Goal: Transaction & Acquisition: Purchase product/service

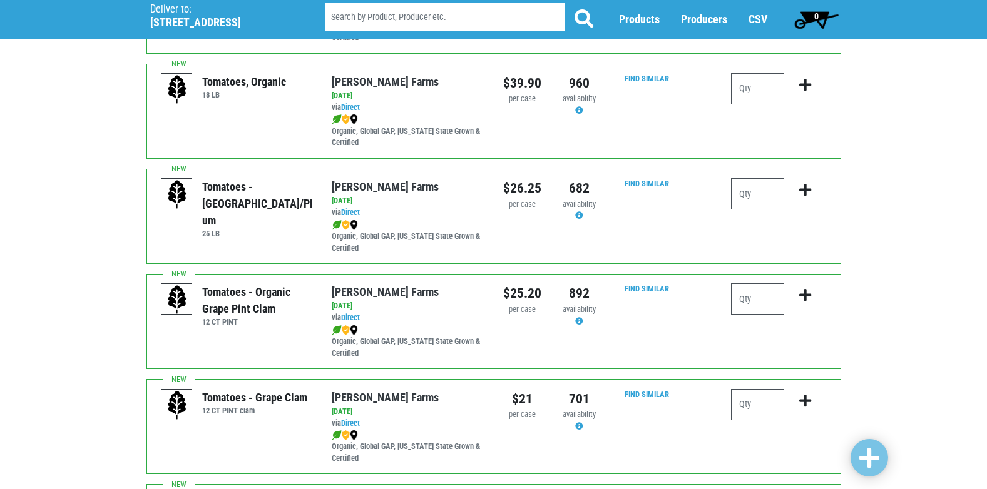
scroll to position [563, 0]
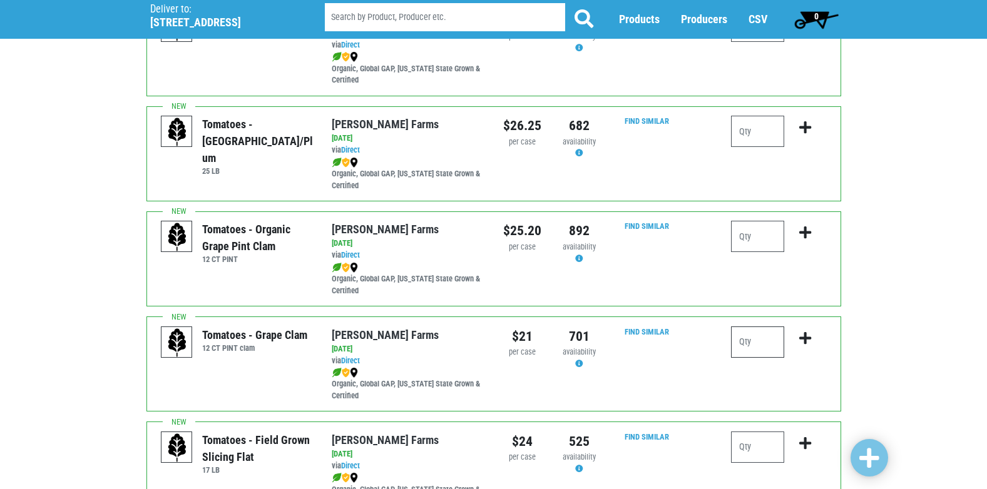
click at [762, 345] on input "number" at bounding box center [757, 342] width 53 height 31
type input "1"
click at [797, 337] on button "submit" at bounding box center [804, 346] width 29 height 39
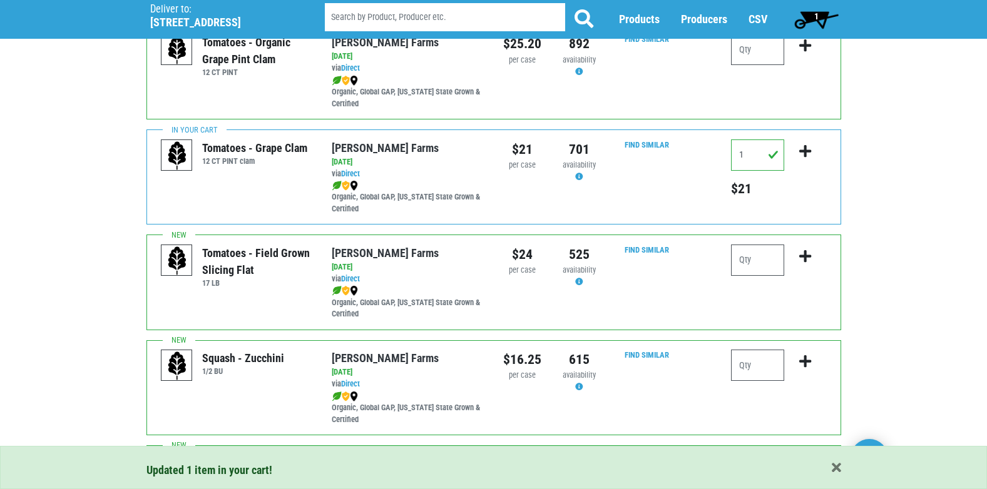
scroll to position [751, 0]
click at [767, 369] on input "number" at bounding box center [757, 364] width 53 height 31
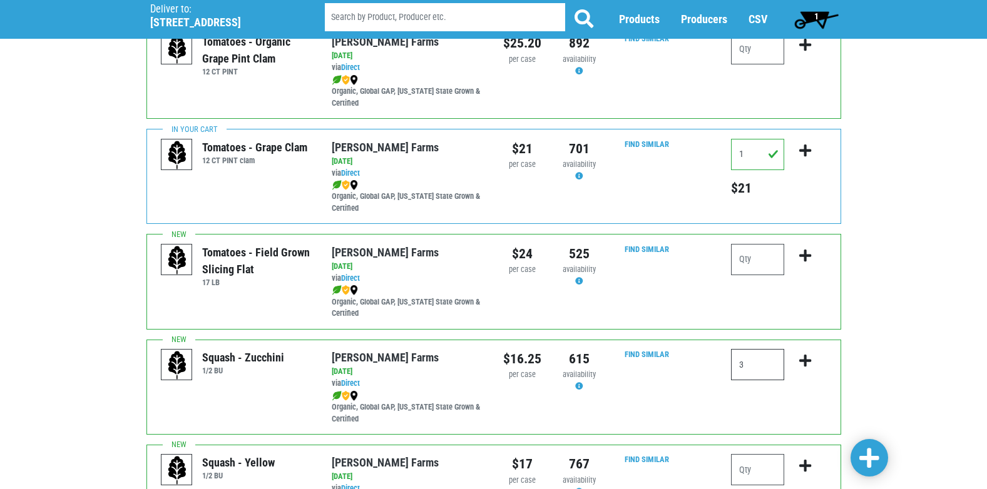
type input "3"
click at [804, 361] on icon "submit" at bounding box center [805, 361] width 12 height 14
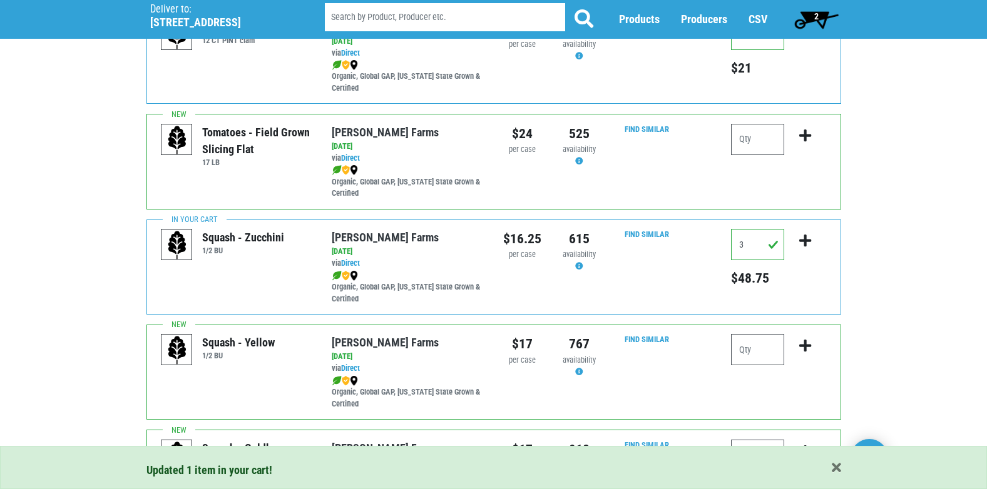
scroll to position [876, 0]
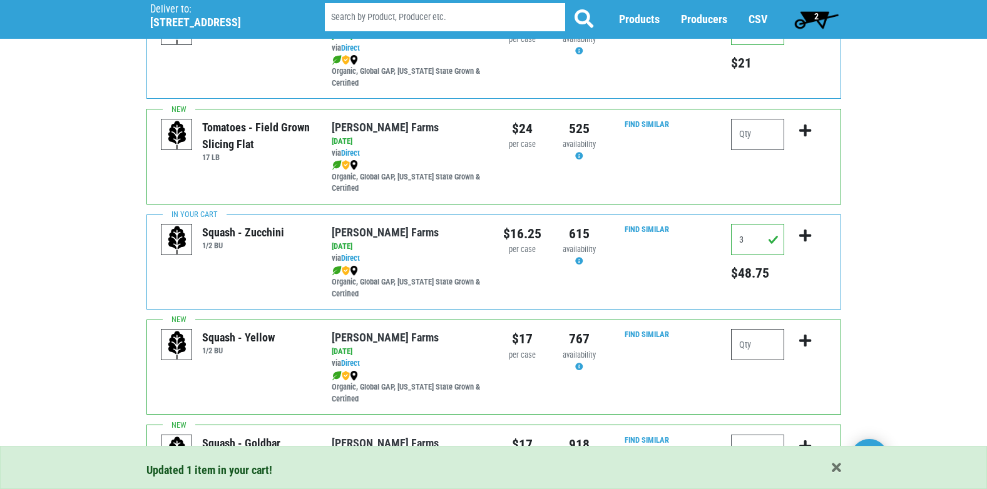
click at [768, 349] on input "number" at bounding box center [757, 344] width 53 height 31
type input "3"
click at [798, 342] on button "submit" at bounding box center [804, 348] width 29 height 39
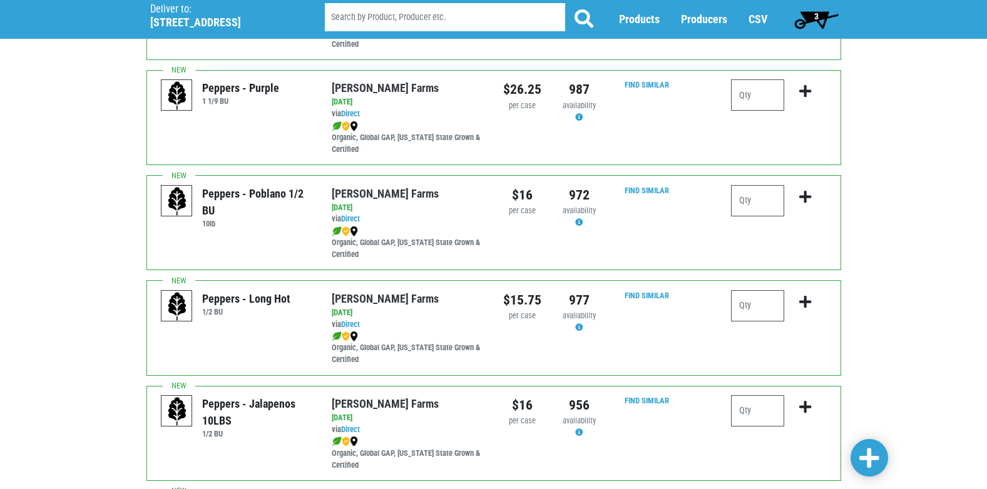
scroll to position [1564, 0]
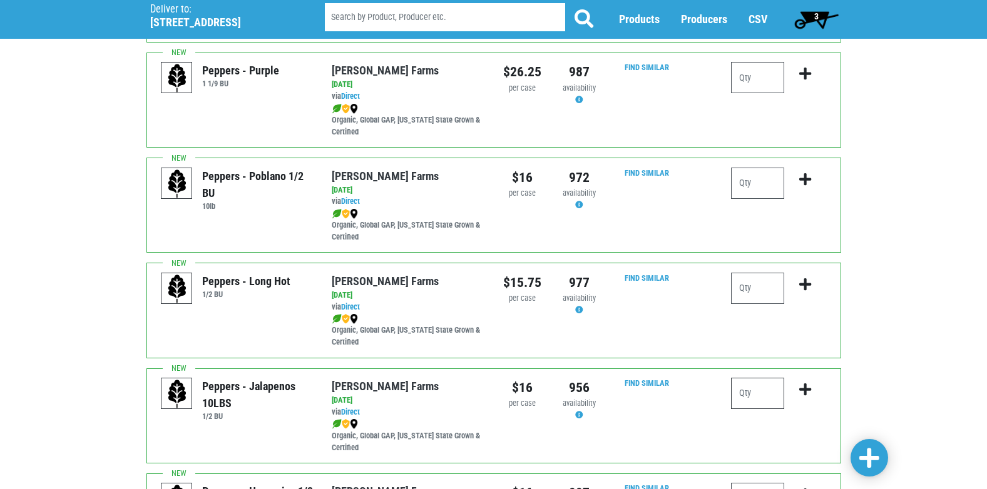
click at [745, 405] on input "number" at bounding box center [757, 393] width 53 height 31
type input "1"
click at [808, 387] on icon "submit" at bounding box center [805, 390] width 12 height 14
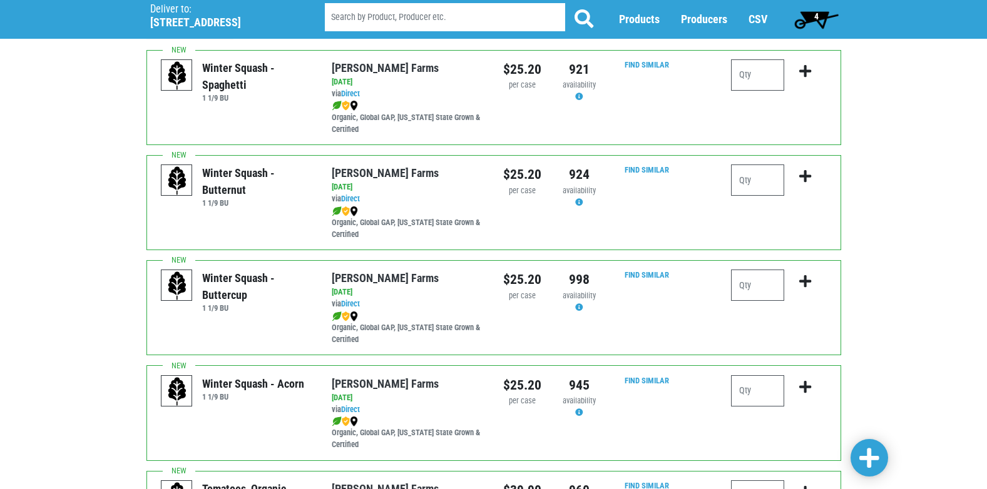
scroll to position [125, 0]
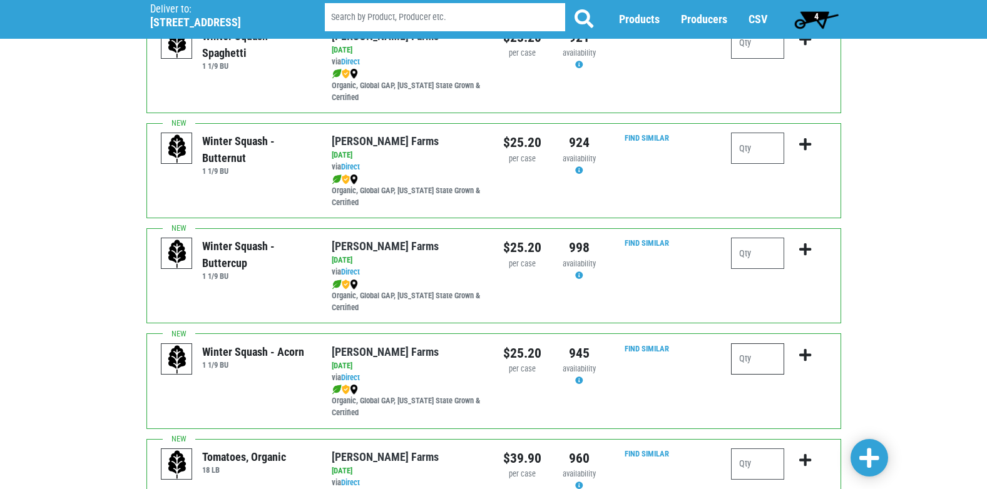
click at [760, 371] on input "number" at bounding box center [757, 359] width 53 height 31
type input "1"
click at [811, 355] on icon "submit" at bounding box center [805, 356] width 12 height 14
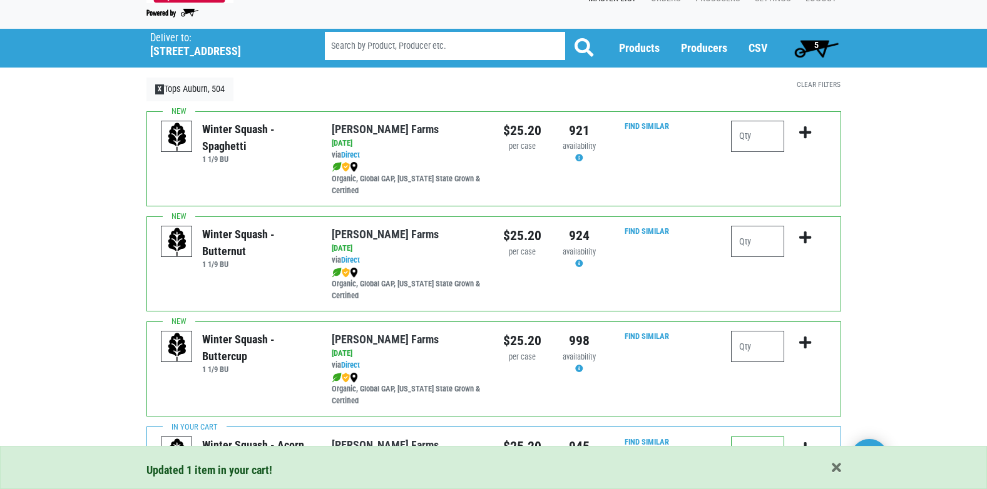
scroll to position [0, 0]
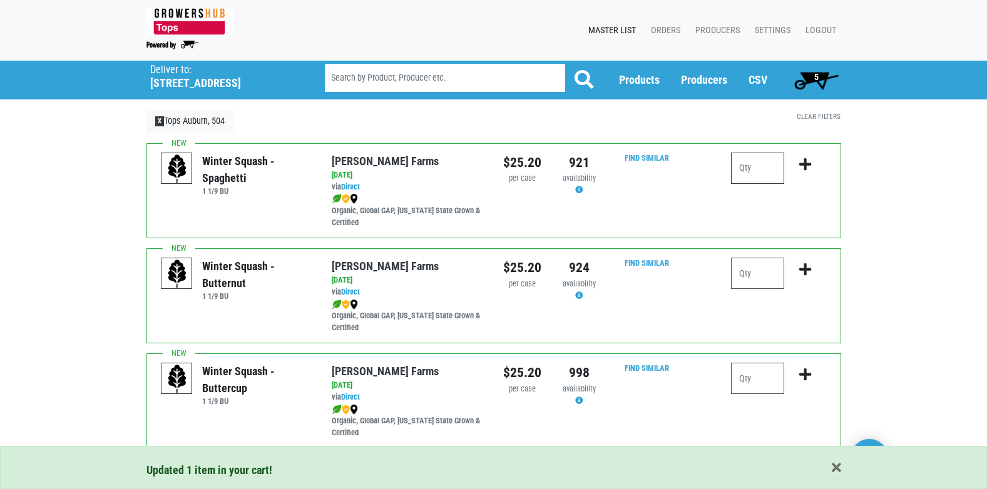
click at [741, 177] on input "number" at bounding box center [757, 168] width 53 height 31
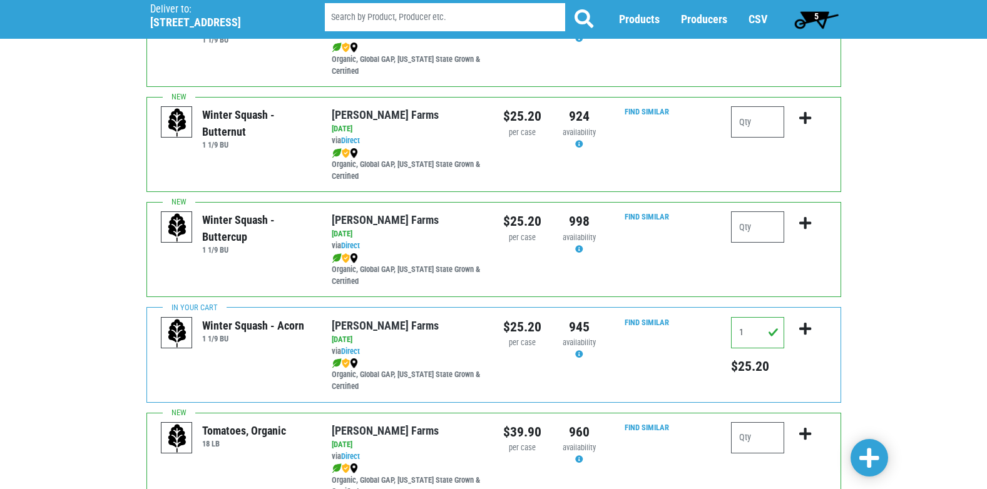
scroll to position [125, 0]
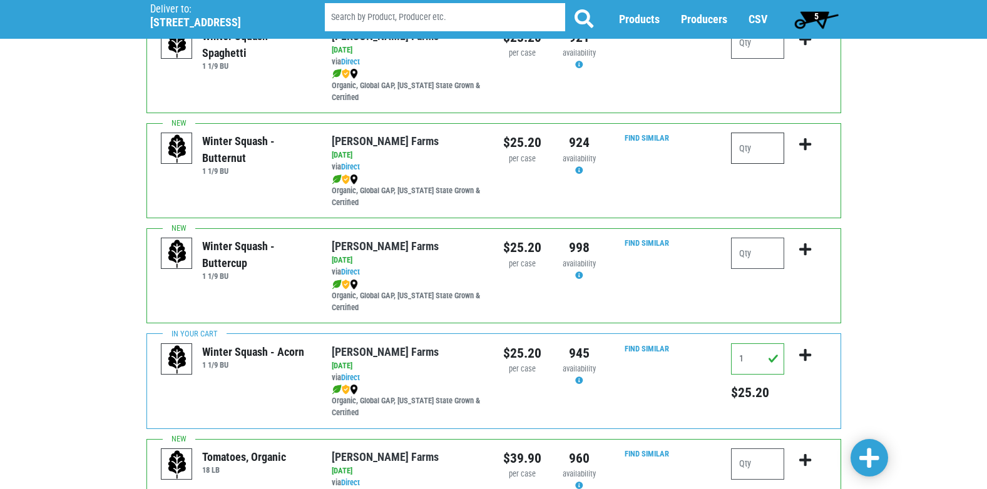
click at [767, 160] on input "number" at bounding box center [757, 148] width 53 height 31
type input "1"
click at [797, 145] on button "submit" at bounding box center [804, 152] width 29 height 39
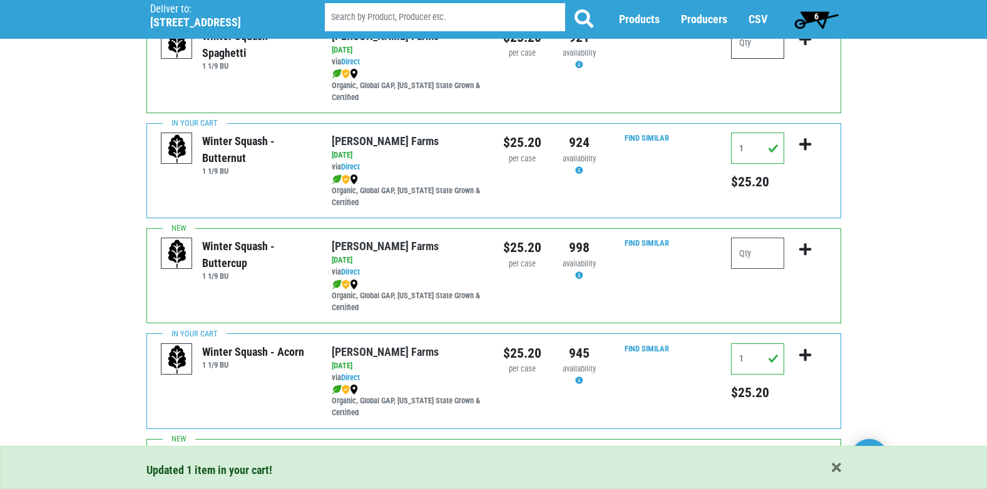
click at [754, 49] on input "number" at bounding box center [757, 43] width 53 height 31
type input "2"
click at [805, 44] on icon "submit" at bounding box center [805, 40] width 12 height 14
click at [747, 46] on input "2" at bounding box center [757, 43] width 53 height 31
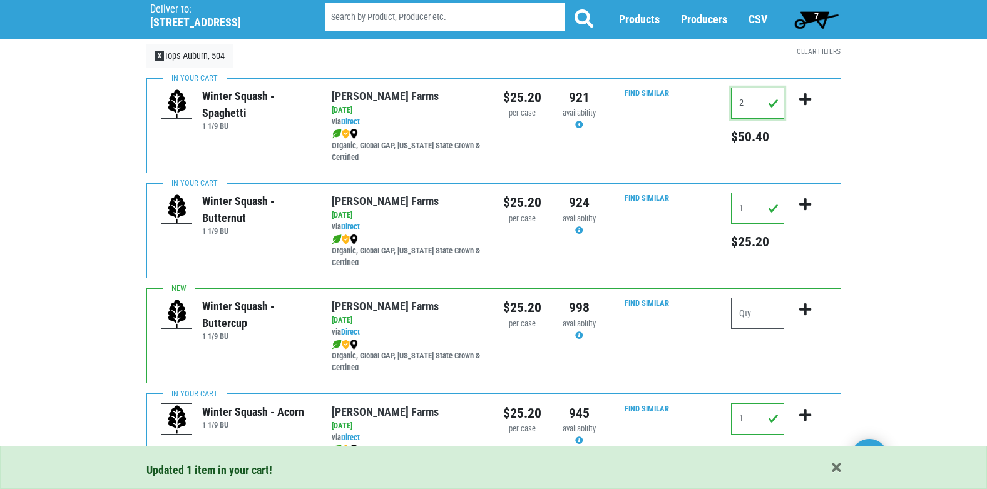
scroll to position [63, 0]
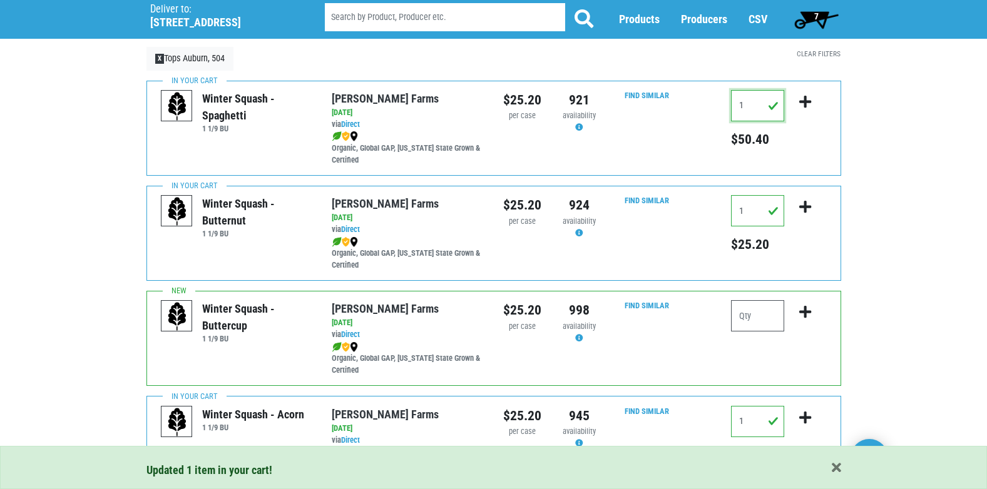
type input "1"
click at [812, 99] on button "submit" at bounding box center [804, 109] width 29 height 39
click at [813, 22] on span "7" at bounding box center [816, 19] width 56 height 25
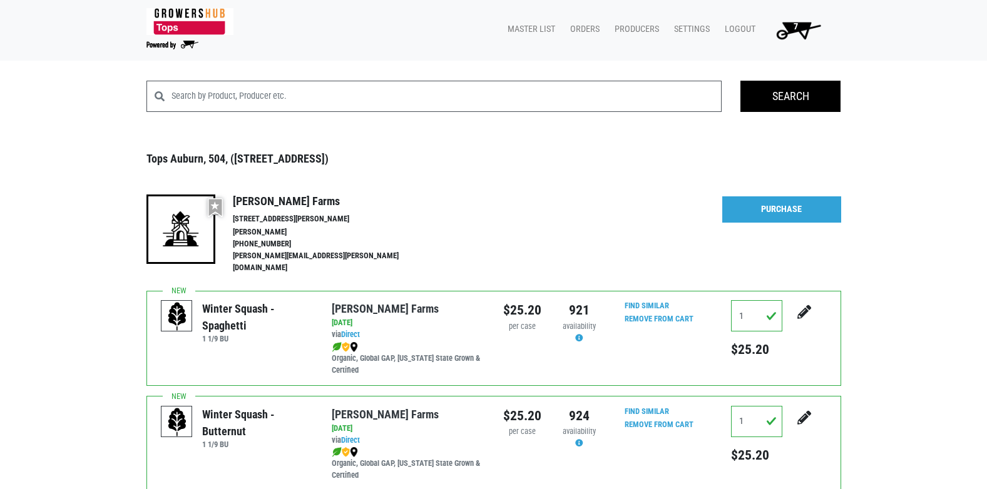
click at [170, 28] on img at bounding box center [189, 21] width 87 height 27
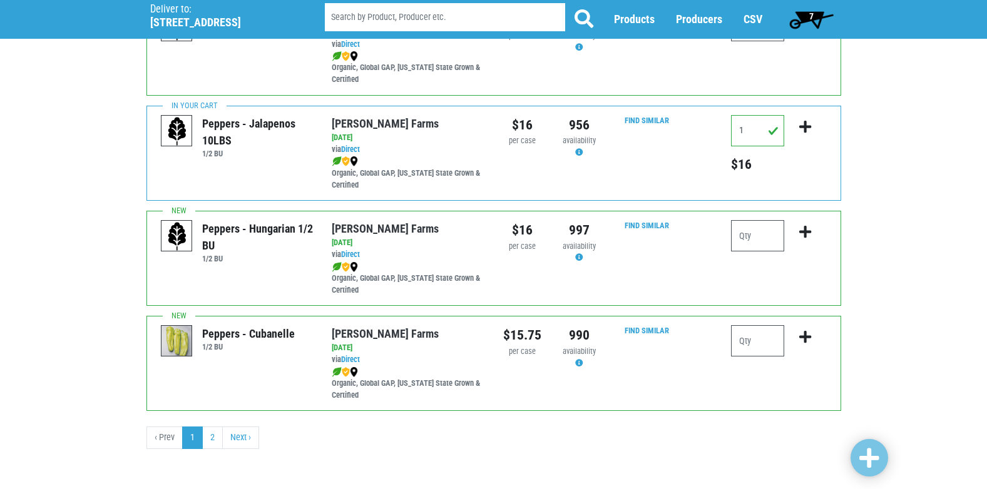
scroll to position [1828, 0]
click at [214, 441] on link "2" at bounding box center [212, 437] width 21 height 23
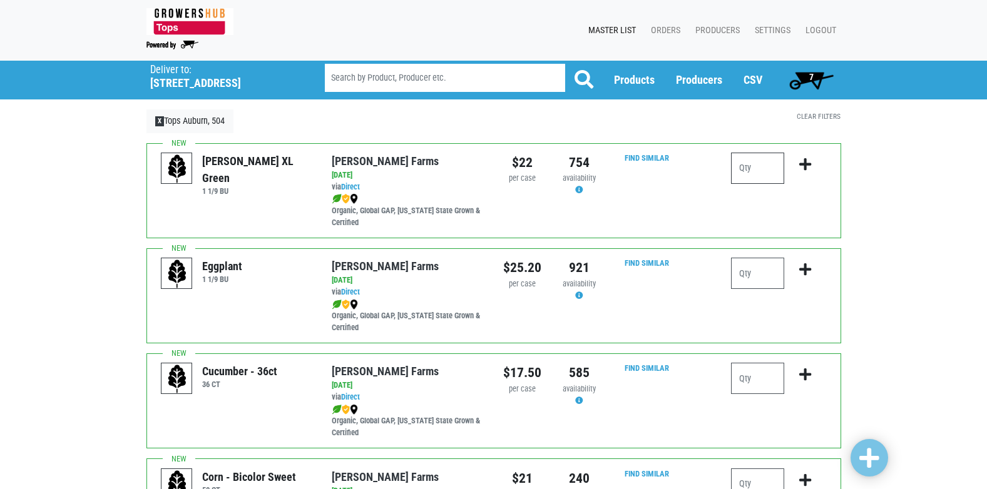
click at [742, 168] on input "number" at bounding box center [757, 168] width 53 height 31
click at [745, 273] on input "number" at bounding box center [757, 273] width 53 height 31
type input "1"
click at [808, 273] on icon "submit" at bounding box center [805, 270] width 12 height 14
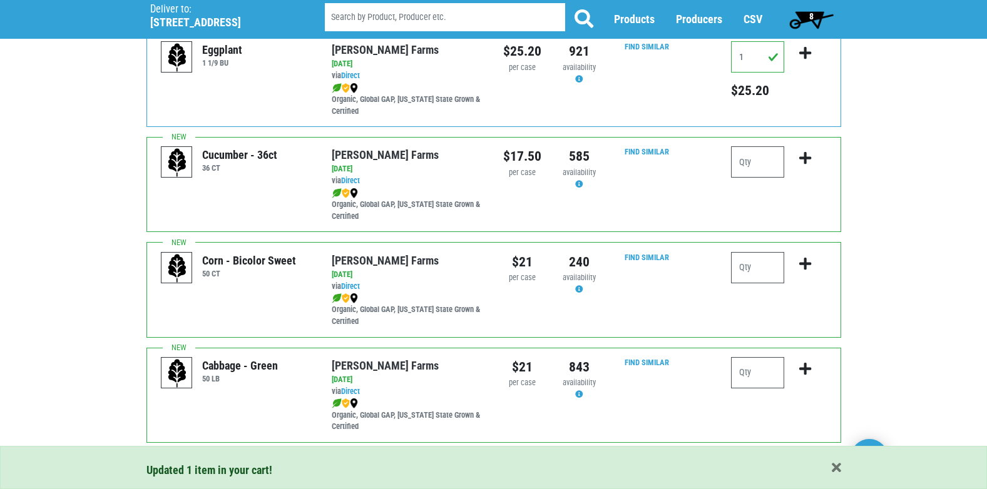
scroll to position [250, 0]
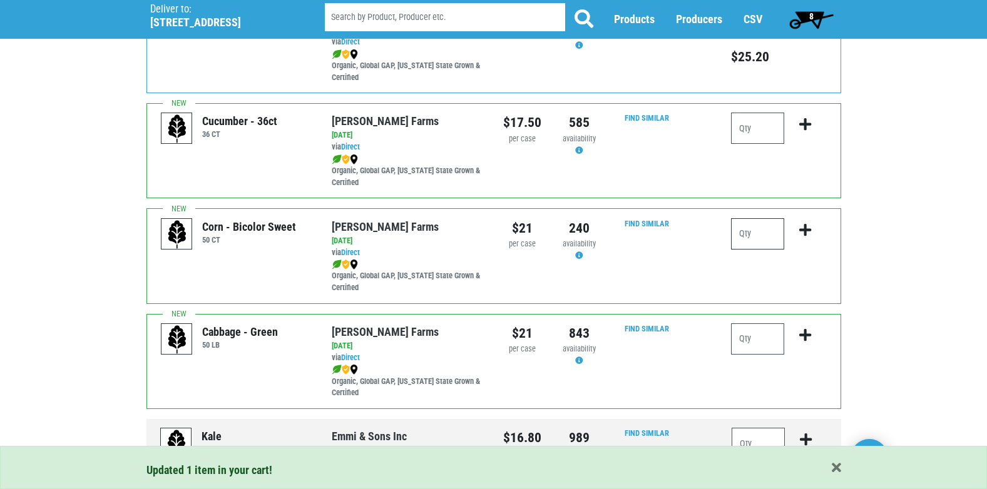
click at [765, 229] on input "number" at bounding box center [757, 233] width 53 height 31
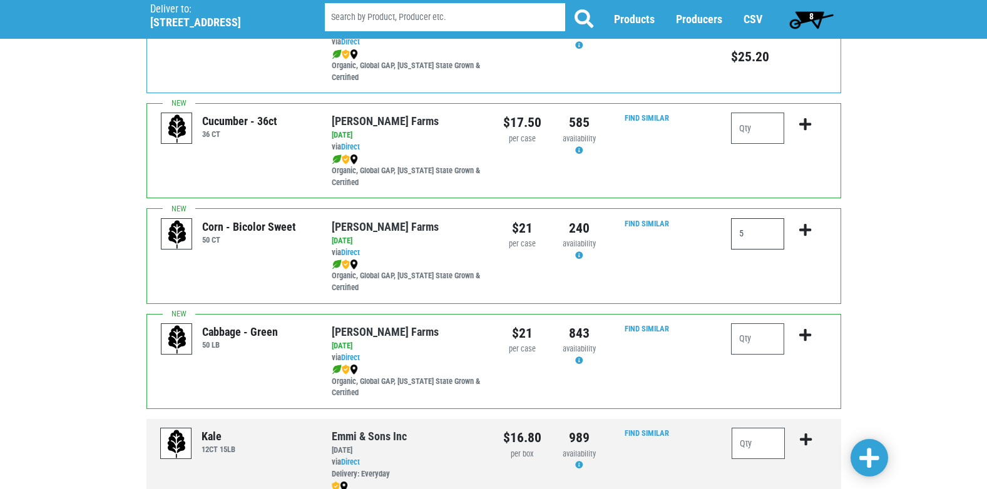
type input "5"
click at [807, 226] on icon "submit" at bounding box center [805, 230] width 12 height 14
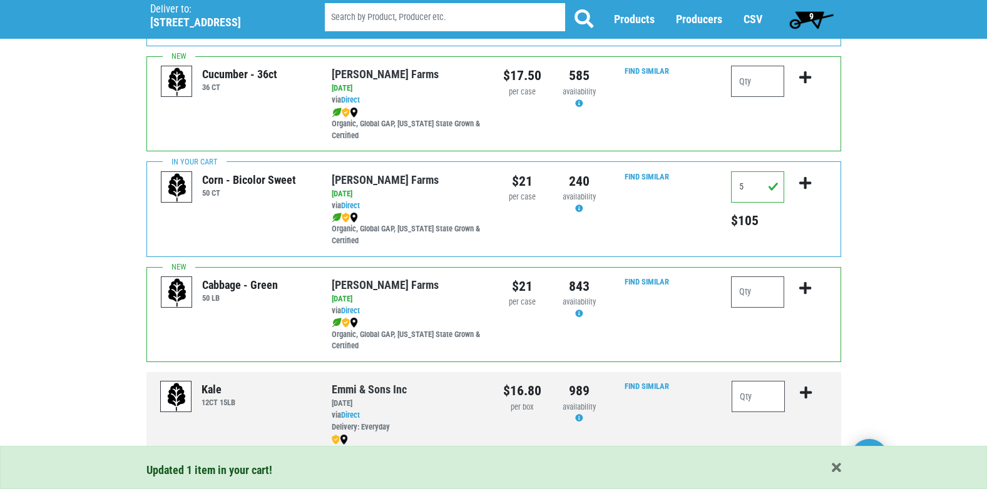
scroll to position [271, 0]
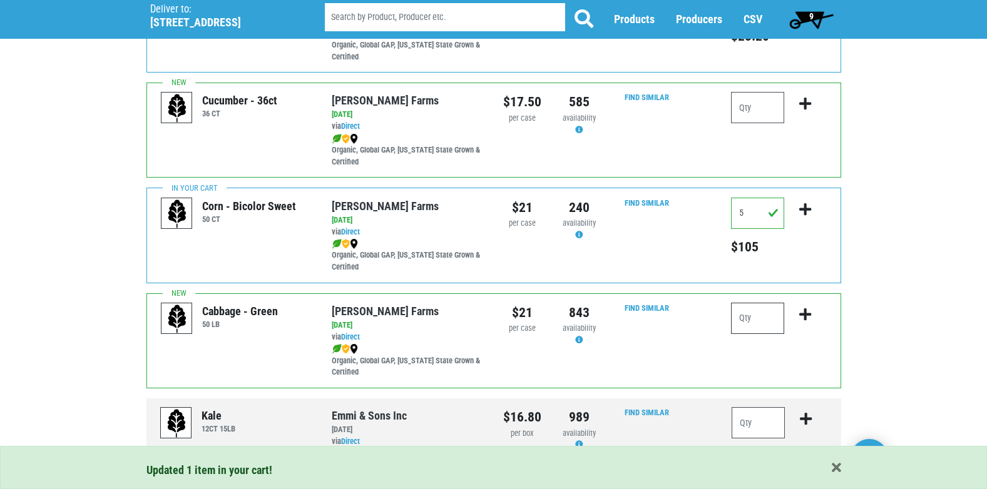
click at [763, 320] on input "number" at bounding box center [757, 318] width 53 height 31
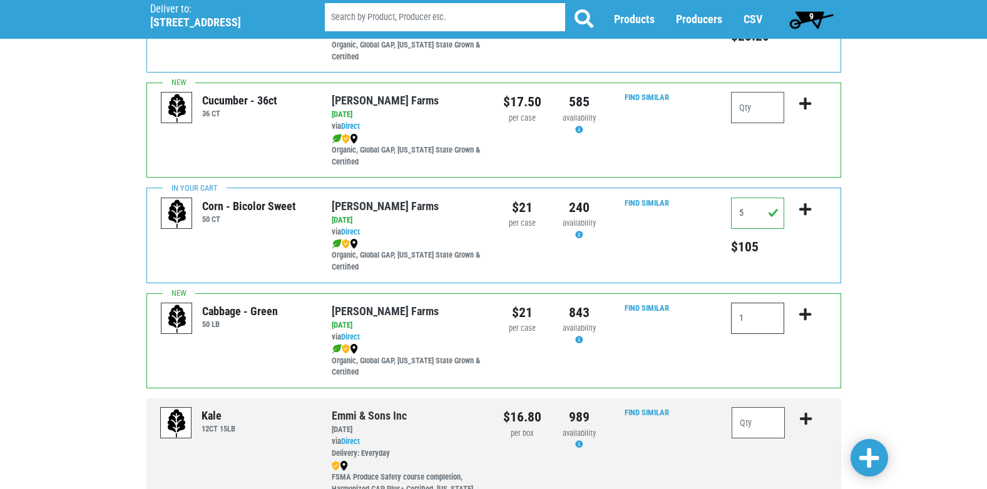
type input "1"
click at [794, 315] on button "submit" at bounding box center [804, 322] width 29 height 39
click at [924, 223] on div "Deliver To Tops Auburn, 504 ([STREET_ADDRESS]) Deliver to: [STREET_ADDRESS] Pro…" at bounding box center [493, 249] width 987 height 919
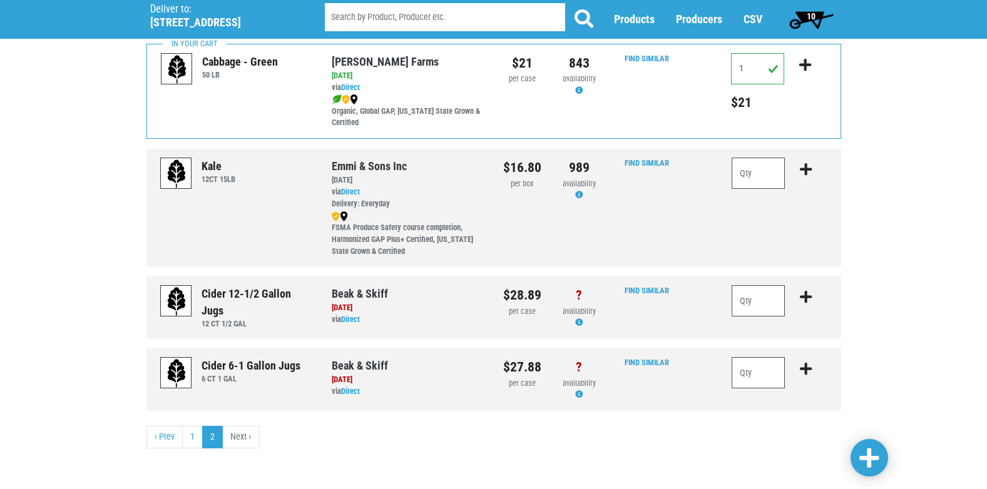
scroll to position [521, 0]
click at [194, 441] on link "1" at bounding box center [192, 437] width 21 height 23
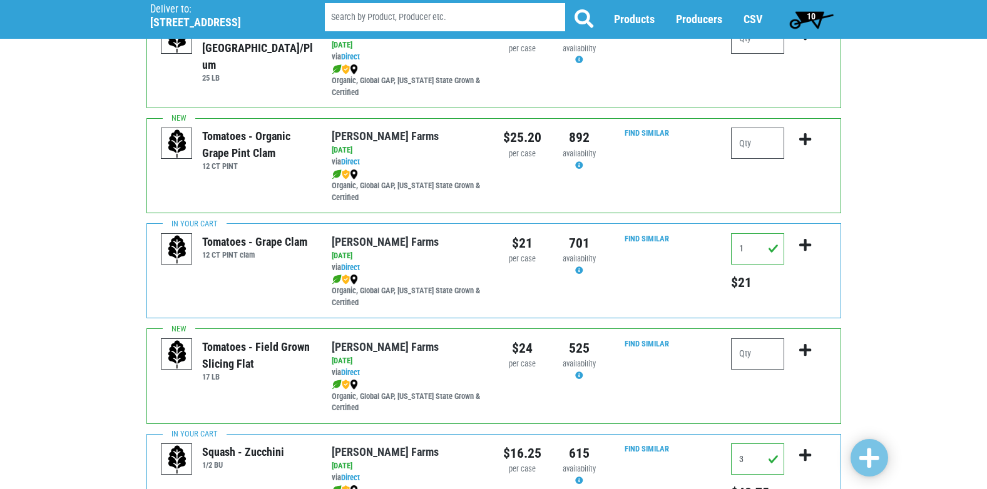
scroll to position [688, 0]
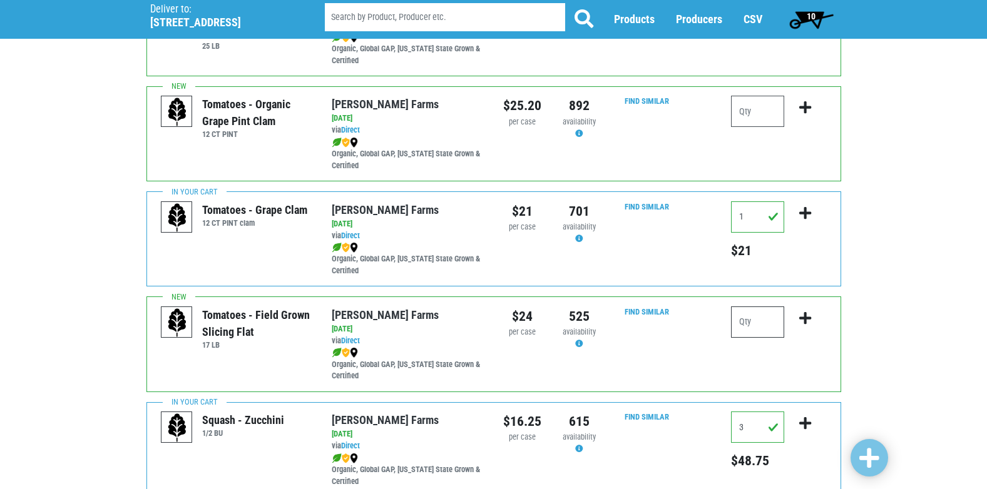
click at [757, 327] on input "number" at bounding box center [757, 322] width 53 height 31
type input "2"
click at [808, 319] on icon "submit" at bounding box center [805, 319] width 12 height 14
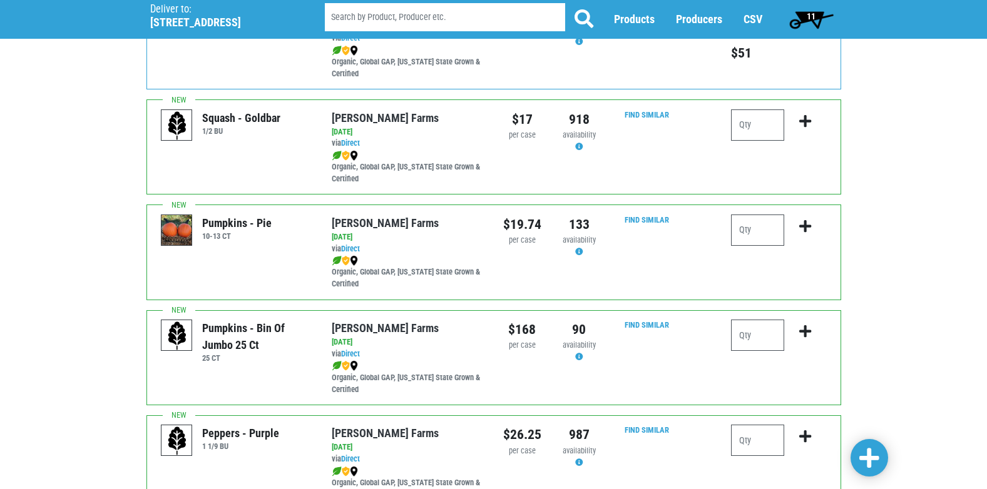
scroll to position [1189, 0]
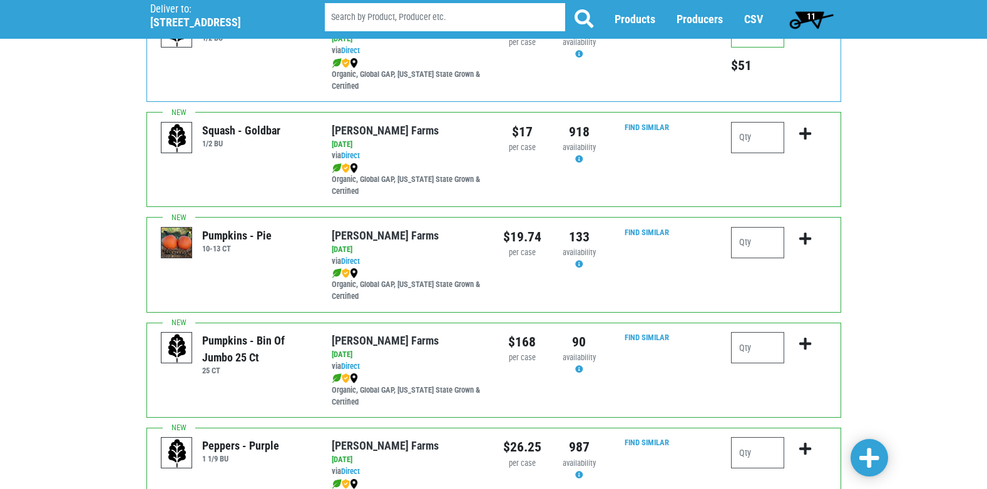
drag, startPoint x: 817, startPoint y: 4, endPoint x: 815, endPoint y: 13, distance: 9.1
click at [817, 5] on div "11" at bounding box center [816, 19] width 86 height 39
click at [815, 13] on span "11" at bounding box center [811, 16] width 9 height 10
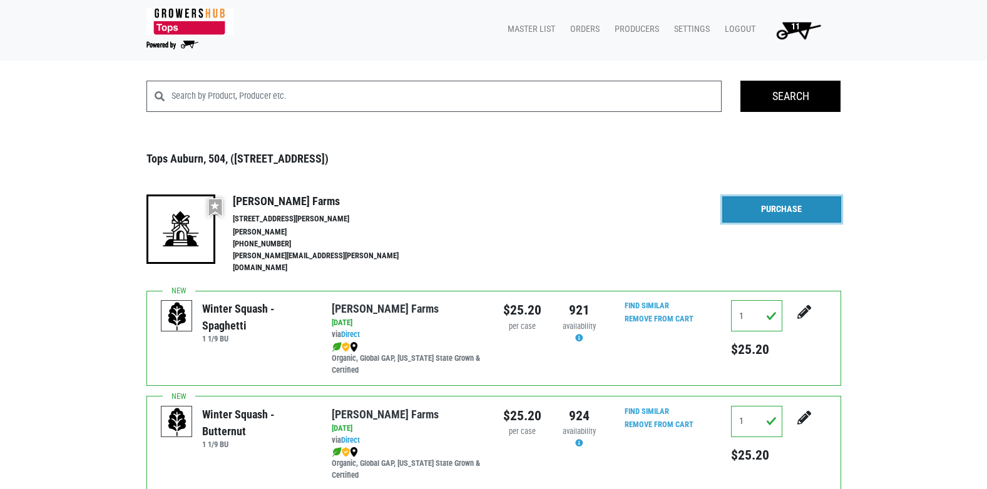
click at [793, 200] on link "Purchase" at bounding box center [781, 209] width 119 height 26
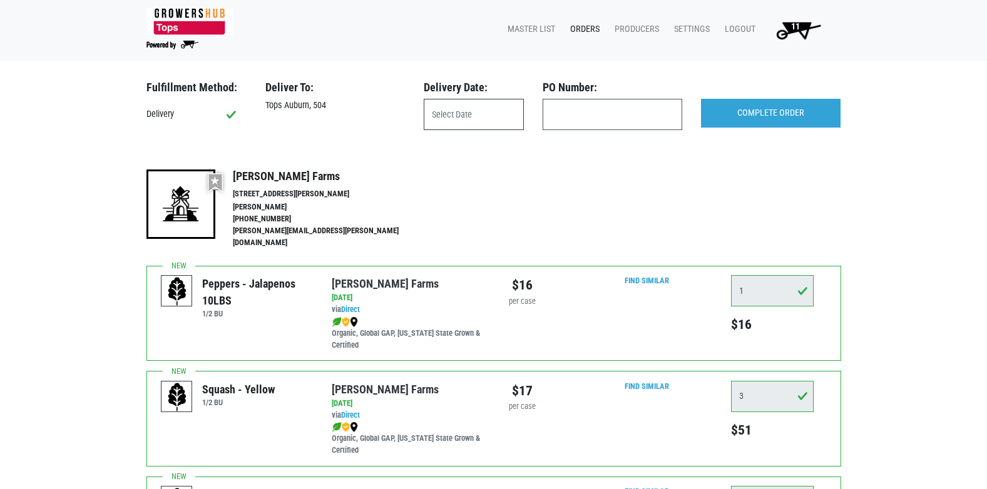
click at [506, 130] on body "Tops Markets Growers Hub 11 Master List Orders Producers Settings Logout 11 Ful…" at bounding box center [493, 244] width 987 height 489
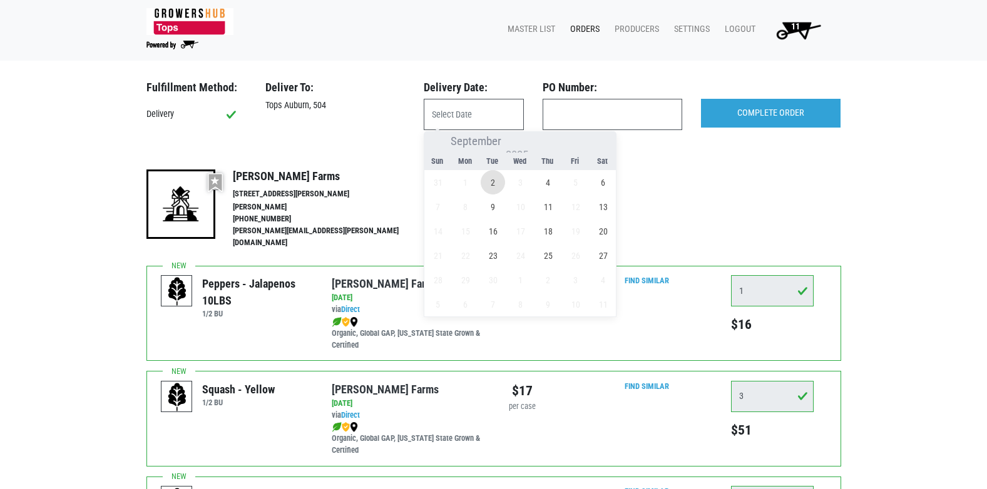
click at [496, 184] on span "2" at bounding box center [493, 182] width 24 height 24
type input "[DATE]"
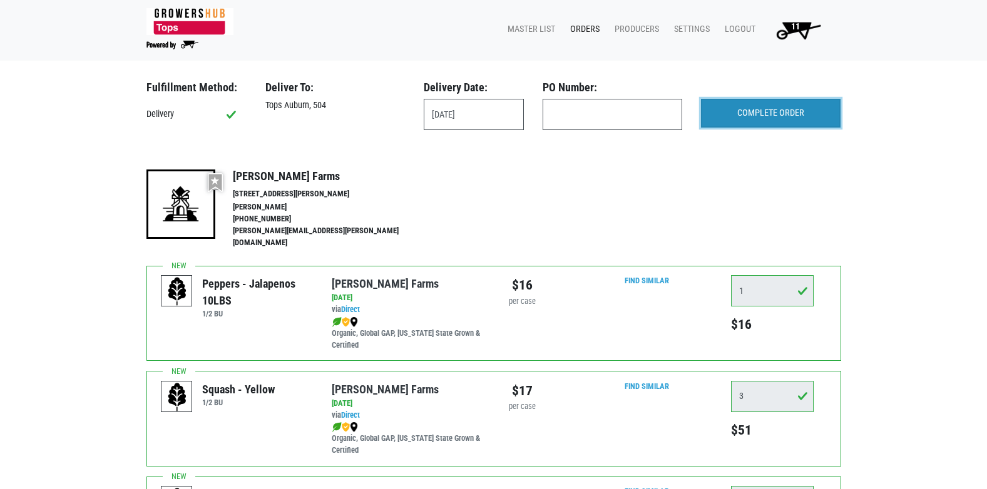
click at [743, 110] on input "COMPLETE ORDER" at bounding box center [771, 113] width 140 height 29
